Goal: Information Seeking & Learning: Learn about a topic

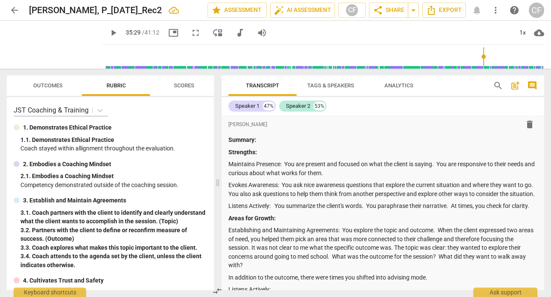
click at [16, 10] on span "arrow_back" at bounding box center [14, 10] width 10 height 10
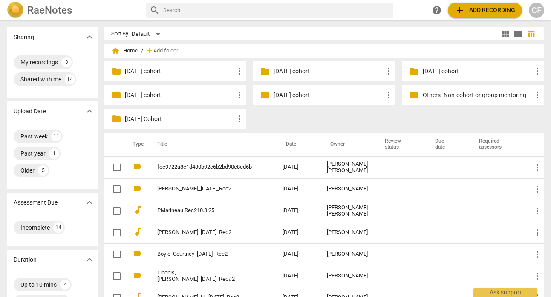
click at [308, 95] on p "[DATE] cohort" at bounding box center [329, 95] width 110 height 9
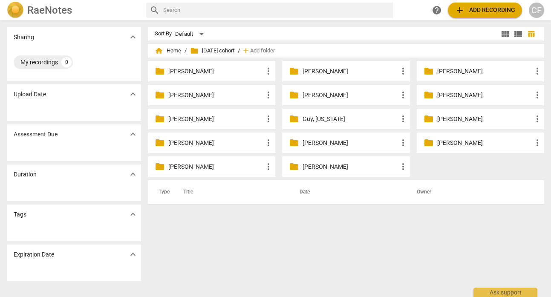
click at [197, 138] on div "folder [PERSON_NAME] more_vert" at bounding box center [212, 143] width 128 height 20
click at [197, 144] on p "[PERSON_NAME]" at bounding box center [215, 143] width 95 height 9
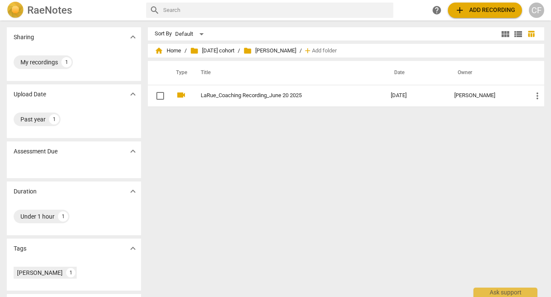
click at [289, 52] on span "folder [PERSON_NAME]" at bounding box center [270, 50] width 53 height 9
click at [174, 52] on span "home Home" at bounding box center [168, 50] width 26 height 9
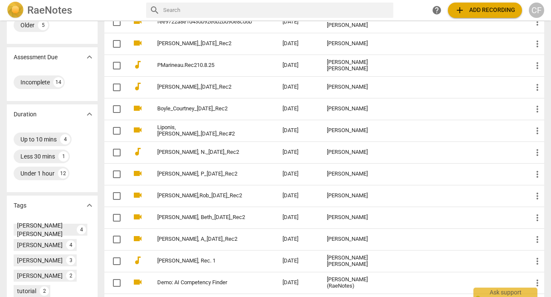
scroll to position [149, 0]
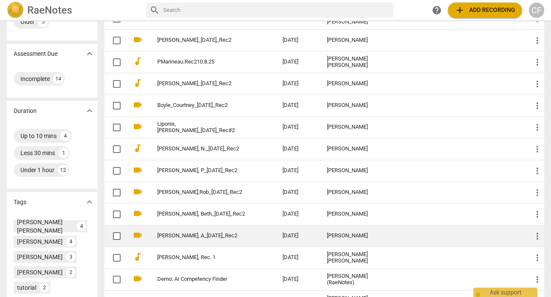
click at [208, 235] on link "[PERSON_NAME], A_[DATE]_Rec2" at bounding box center [204, 236] width 95 height 6
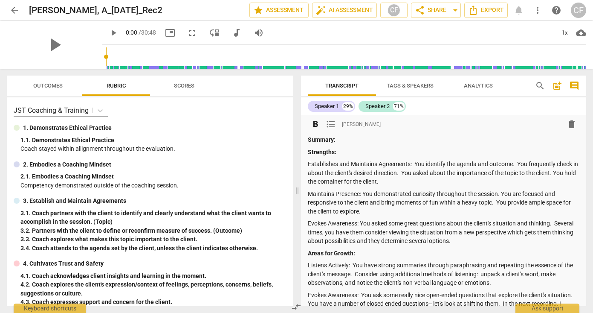
scroll to position [103, 0]
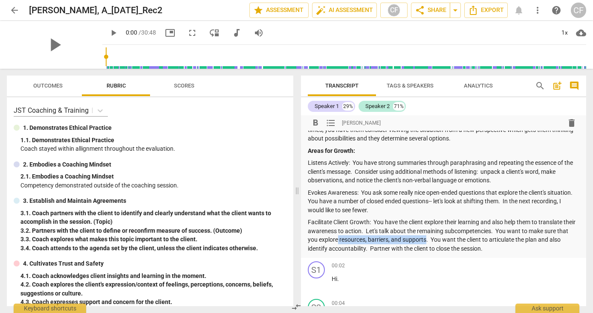
drag, startPoint x: 351, startPoint y: 239, endPoint x: 437, endPoint y: 239, distance: 86.2
click at [438, 240] on p "Facilitate Client Growth: You have the client explore their learning and also h…" at bounding box center [444, 235] width 272 height 35
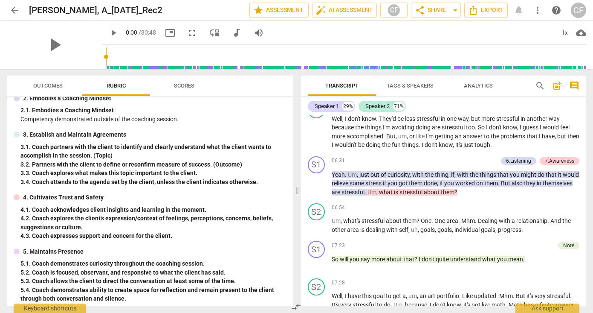
scroll to position [302, 0]
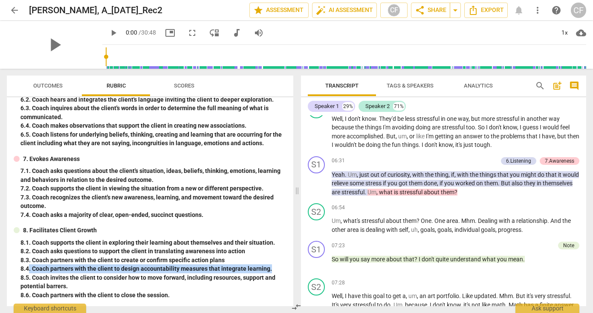
drag, startPoint x: 274, startPoint y: 267, endPoint x: 31, endPoint y: 268, distance: 243.5
click at [29, 267] on div "8. 4. Coach partners with the client to design accountability measures that int…" at bounding box center [153, 268] width 266 height 9
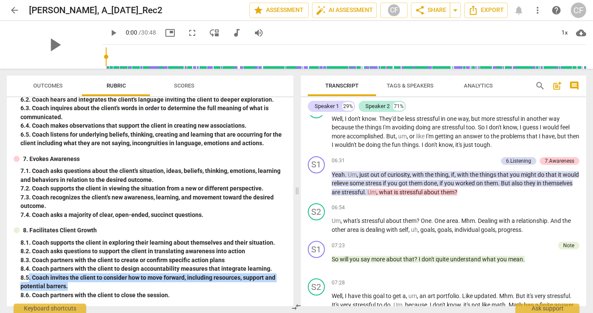
drag, startPoint x: 68, startPoint y: 287, endPoint x: 29, endPoint y: 273, distance: 41.0
click at [29, 273] on div "8. 5. Coach invites the client to consider how to move forward, including resou…" at bounding box center [153, 281] width 266 height 17
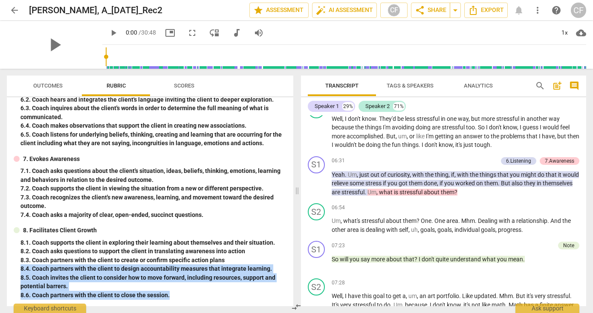
drag, startPoint x: 173, startPoint y: 296, endPoint x: 20, endPoint y: 273, distance: 154.8
click at [19, 270] on div "8. Facilitates Client Growth 8. 1. Coach supports the client in exploring their…" at bounding box center [150, 262] width 273 height 73
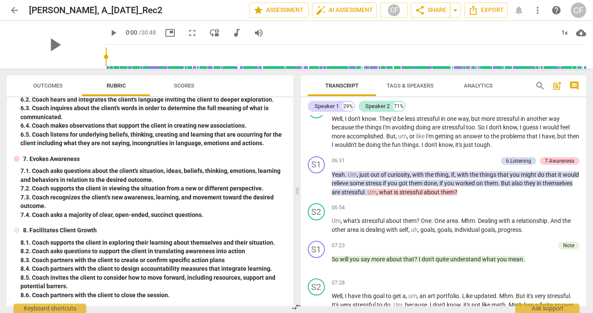
click at [255, 218] on div "7. 4. Coach asks a majority of clear, open-ended, succinct questions." at bounding box center [153, 214] width 266 height 9
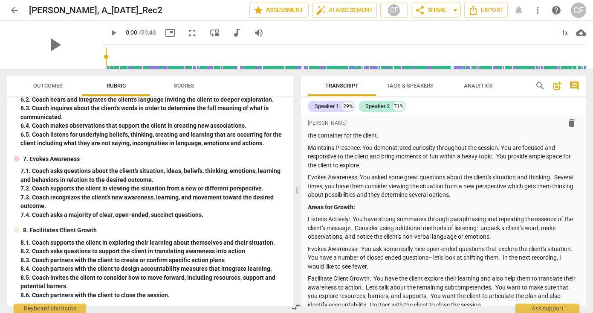
scroll to position [46, 0]
click at [190, 86] on span "Scores" at bounding box center [184, 85] width 20 height 6
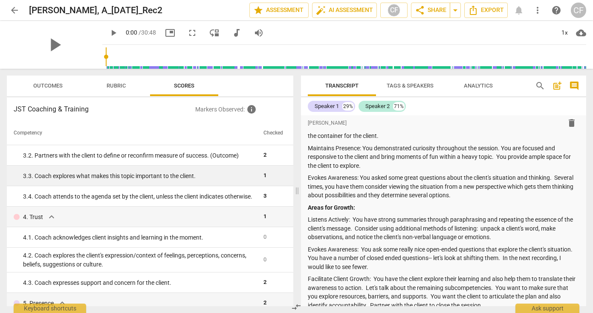
scroll to position [127, 0]
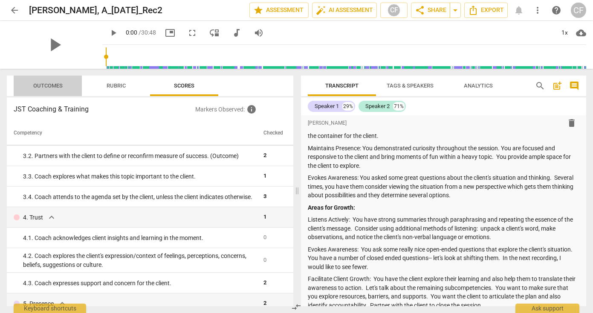
click at [63, 89] on span "Outcomes" at bounding box center [48, 86] width 50 height 12
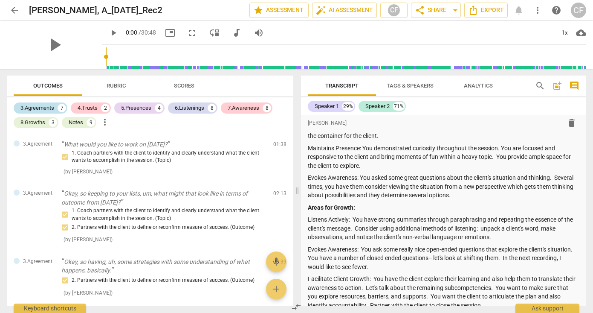
click at [52, 106] on div "3.Agreements" at bounding box center [37, 108] width 34 height 9
click at [41, 122] on div "8.Growths" at bounding box center [32, 122] width 25 height 9
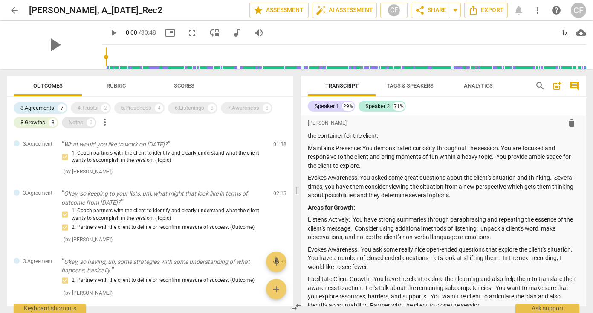
click at [82, 121] on div "Notes" at bounding box center [76, 122] width 15 height 9
click at [43, 119] on div "8.Growths" at bounding box center [32, 122] width 25 height 9
click at [47, 102] on div "3.Agreements 7" at bounding box center [41, 107] width 54 height 11
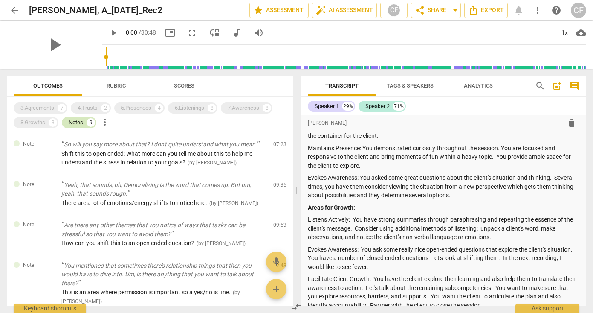
click at [71, 122] on div "Notes" at bounding box center [76, 122] width 15 height 9
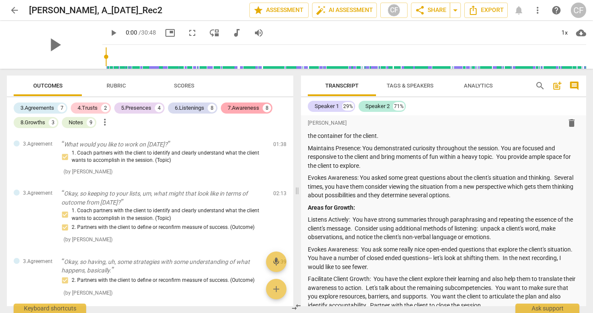
click at [242, 108] on div "7.Awareness" at bounding box center [244, 108] width 32 height 9
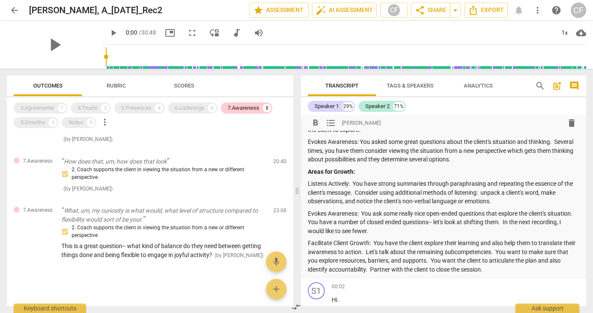
scroll to position [83, 0]
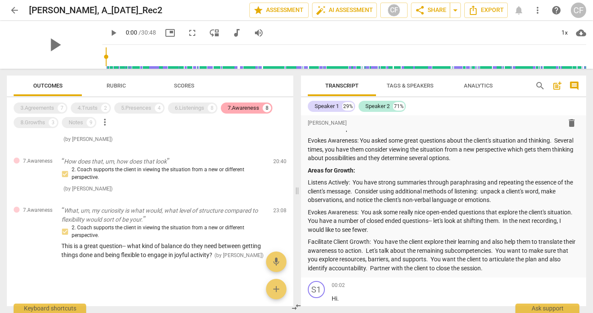
click at [229, 110] on div "7.Awareness" at bounding box center [244, 108] width 32 height 9
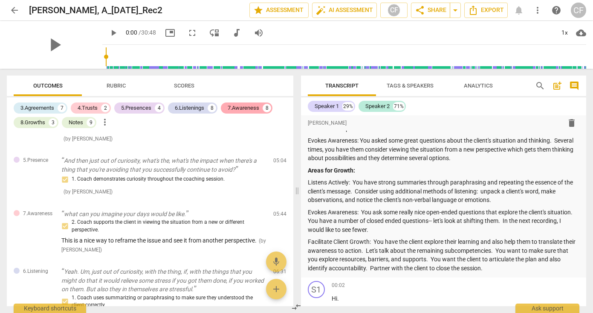
scroll to position [1488, 0]
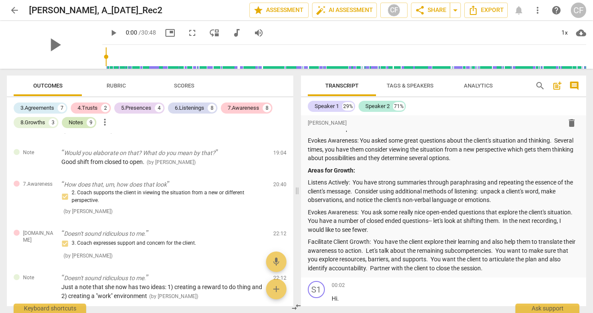
click at [78, 123] on div "Notes" at bounding box center [76, 122] width 15 height 9
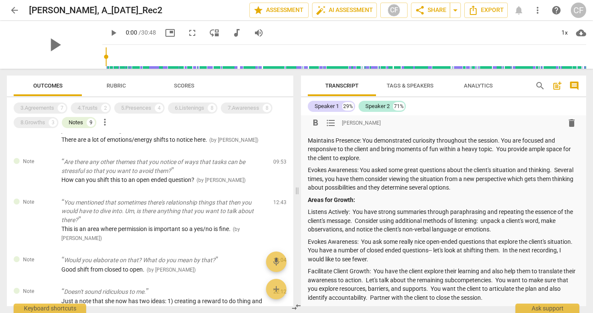
scroll to position [57, 0]
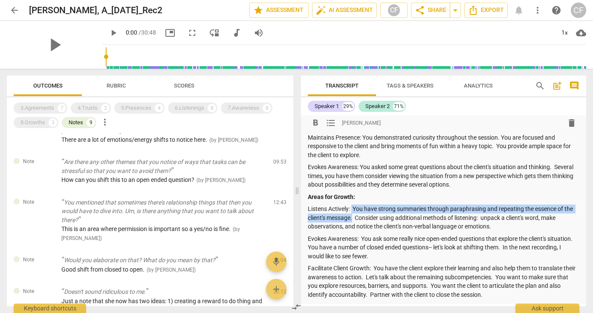
drag, startPoint x: 354, startPoint y: 218, endPoint x: 351, endPoint y: 210, distance: 8.8
click at [351, 210] on p "Listens Actively: You have strong summaries through paraphrasing and repeating …" at bounding box center [444, 217] width 272 height 26
click at [121, 87] on span "Rubric" at bounding box center [116, 85] width 19 height 6
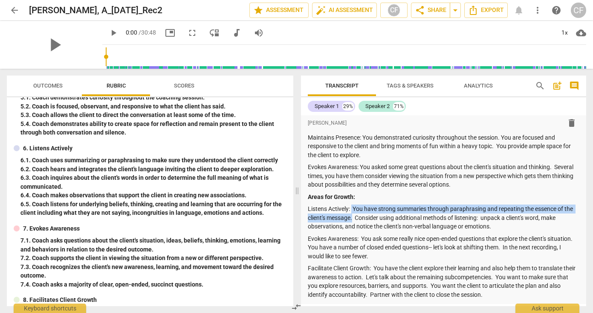
scroll to position [234, 0]
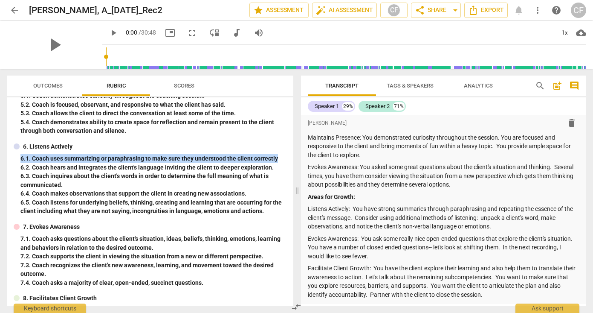
drag, startPoint x: 280, startPoint y: 158, endPoint x: 23, endPoint y: 162, distance: 256.8
click at [23, 162] on div "6. 1. Coach uses summarizing or paraphrasing to make sure they understood the c…" at bounding box center [153, 158] width 266 height 9
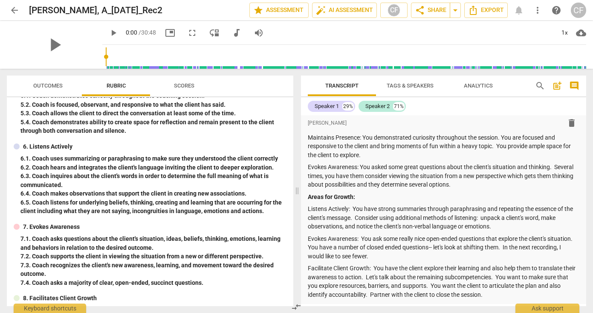
click at [274, 172] on div "6. 3. Coach inquires about the client's words in order to determine the full me…" at bounding box center [153, 179] width 266 height 17
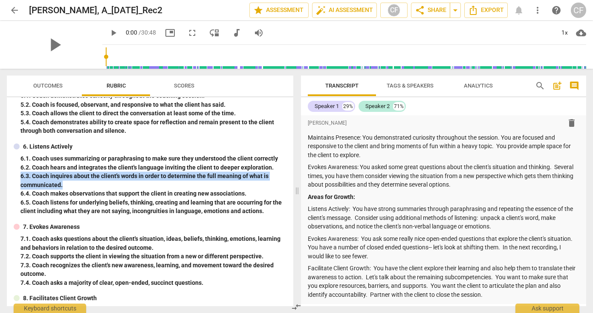
drag, startPoint x: 68, startPoint y: 185, endPoint x: 12, endPoint y: 180, distance: 56.1
click at [12, 178] on div "JST Coaching & Training 1. Demonstrates Ethical Practice 1. 1. Demonstrates Eth…" at bounding box center [150, 201] width 287 height 209
click at [57, 84] on span "Outcomes" at bounding box center [47, 85] width 29 height 6
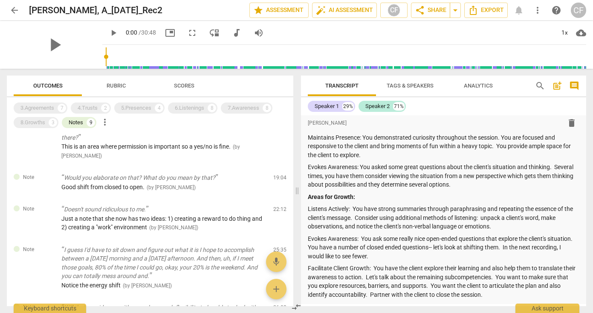
scroll to position [0, 0]
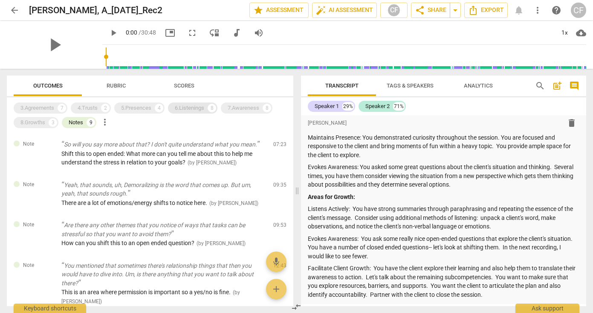
click at [191, 107] on div "6.Listenings" at bounding box center [189, 108] width 29 height 9
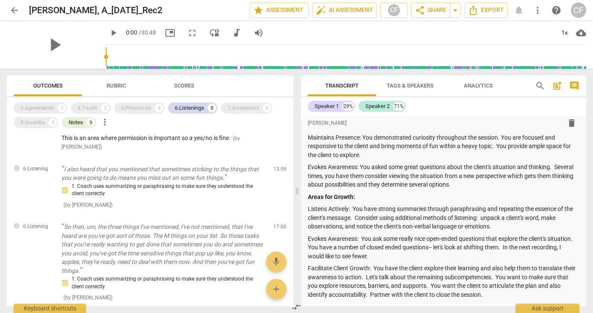
scroll to position [421, 0]
click at [79, 122] on div "Notes" at bounding box center [76, 122] width 15 height 9
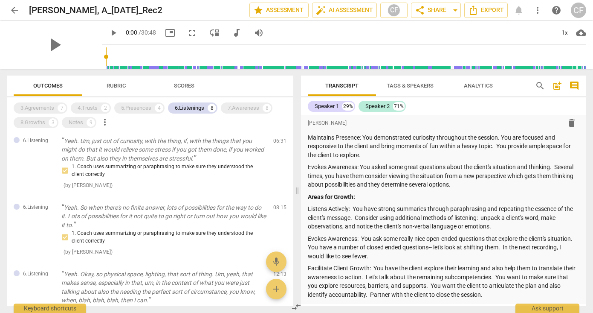
scroll to position [42, 0]
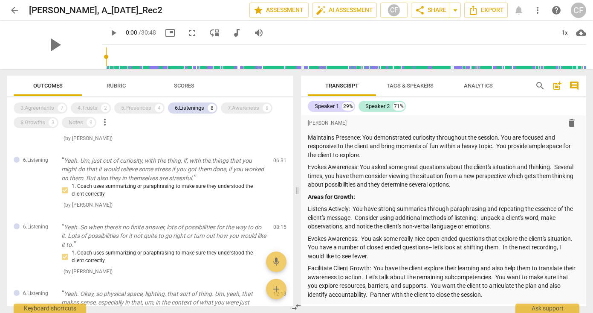
click at [112, 89] on span "Rubric" at bounding box center [116, 86] width 40 height 12
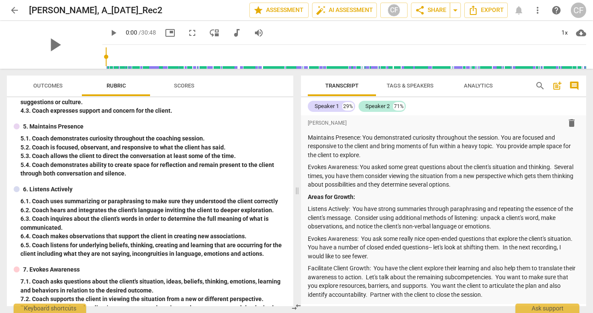
scroll to position [191, 0]
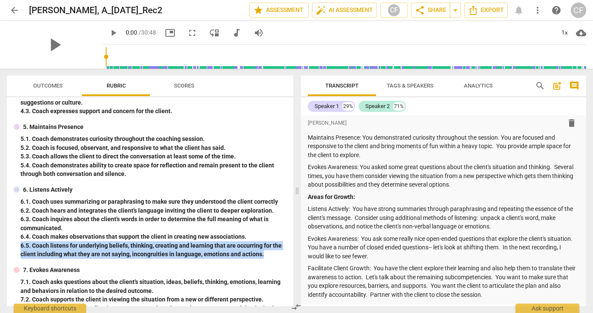
drag, startPoint x: 261, startPoint y: 253, endPoint x: 22, endPoint y: 244, distance: 239.4
click at [21, 243] on div "6. 5. Coach listens for underlying beliefs, thinking, creating and learning tha…" at bounding box center [153, 249] width 266 height 17
click at [44, 89] on span "Outcomes" at bounding box center [48, 86] width 50 height 12
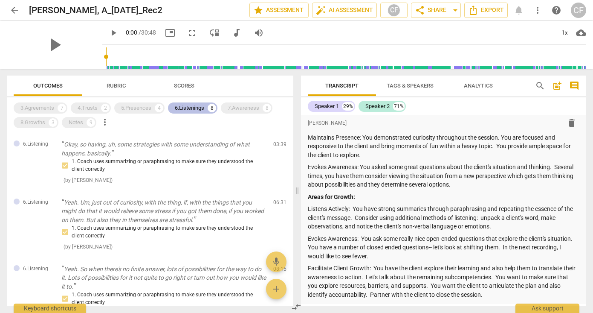
click at [187, 106] on div "6.Listenings" at bounding box center [189, 108] width 29 height 9
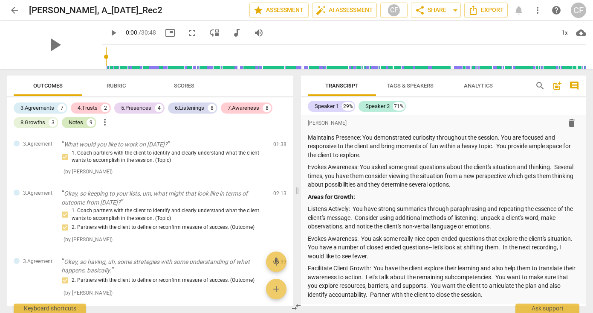
click at [78, 122] on div "Notes" at bounding box center [76, 122] width 15 height 9
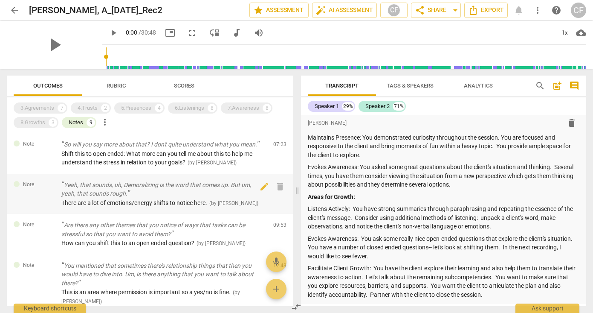
click at [105, 195] on p "Yeah, that sounds, uh, Demoralizing is the word that comes up. But um, yeah, th…" at bounding box center [163, 188] width 205 height 17
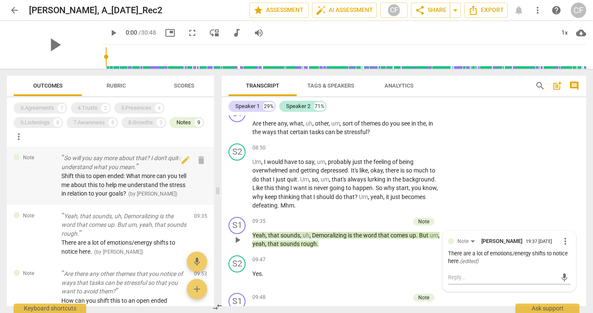
scroll to position [2090, 0]
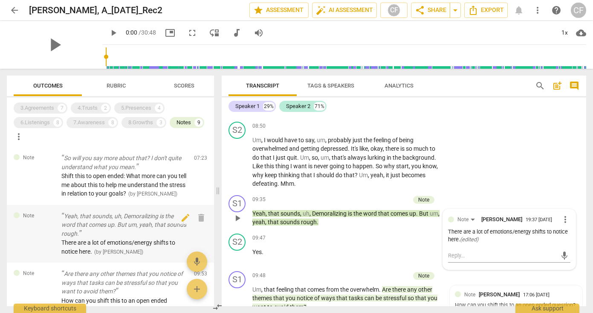
click at [118, 233] on p "Yeah, that sounds, uh, Demoralizing is the word that comes up. But um, yeah, th…" at bounding box center [124, 225] width 126 height 26
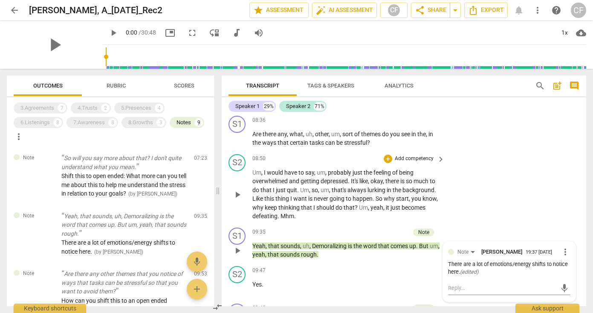
scroll to position [2046, 0]
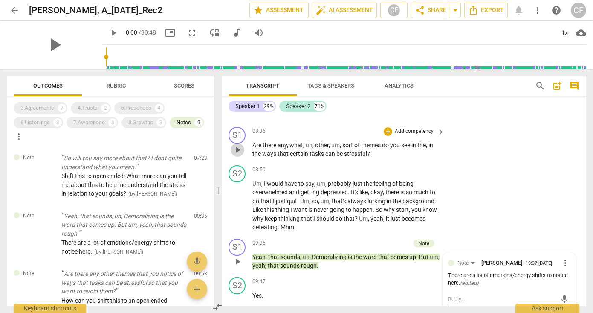
click at [238, 149] on span "play_arrow" at bounding box center [237, 150] width 10 height 10
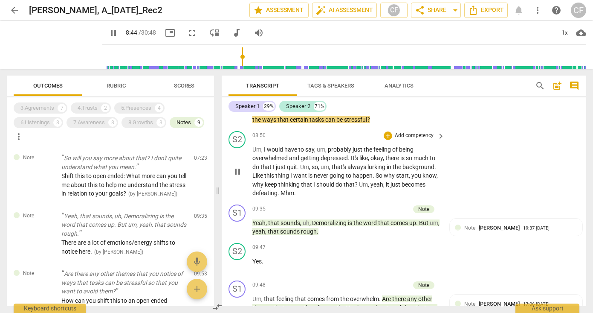
scroll to position [2081, 0]
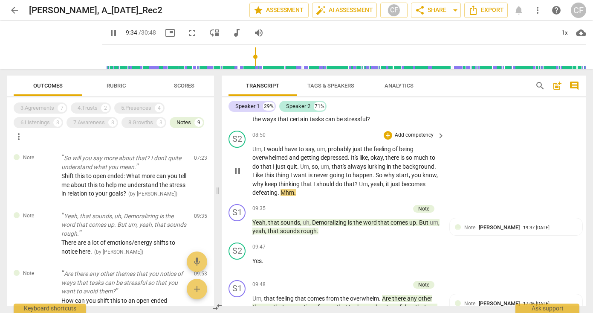
click at [235, 171] on span "pause" at bounding box center [237, 171] width 10 height 10
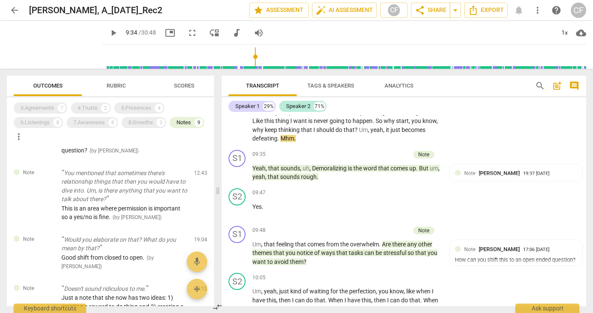
scroll to position [165, 0]
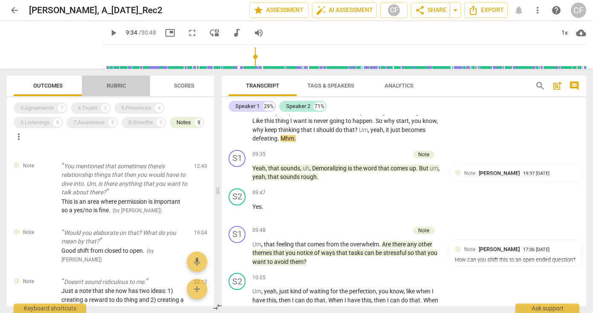
click at [119, 83] on span "Rubric" at bounding box center [116, 85] width 19 height 6
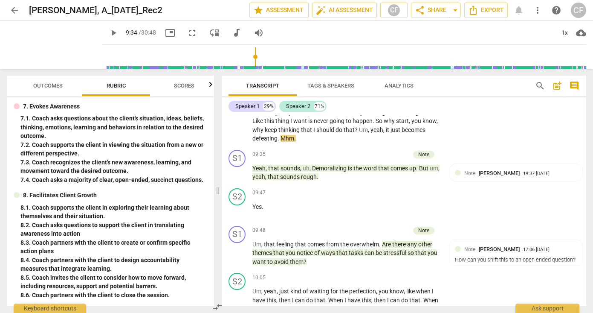
scroll to position [432, 0]
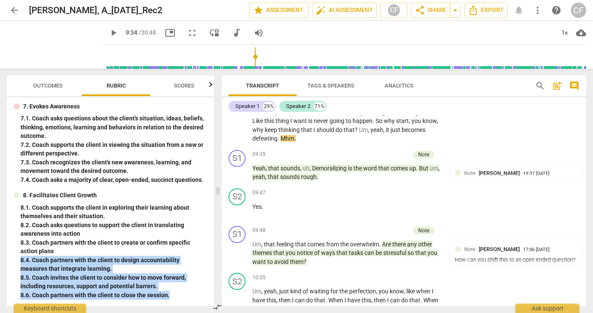
drag, startPoint x: 174, startPoint y: 296, endPoint x: 18, endPoint y: 259, distance: 160.0
click at [18, 259] on div "8. Facilitates Client Growth 8. 1. Coach supports the client in exploring their…" at bounding box center [111, 245] width 194 height 108
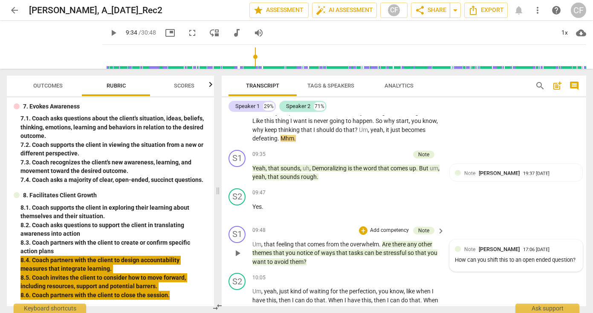
type input "575"
